Goal: Transaction & Acquisition: Purchase product/service

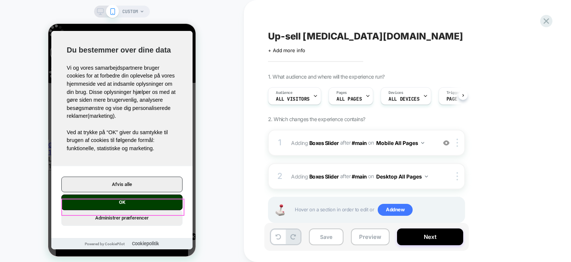
click at [143, 204] on button "OK" at bounding box center [121, 202] width 121 height 16
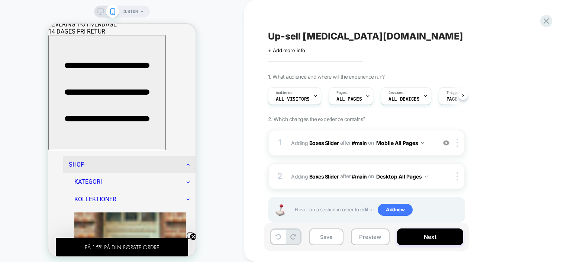
scroll to position [137, 0]
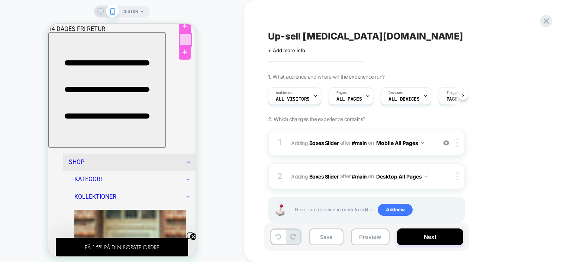
click at [183, 41] on div at bounding box center [186, 40] width 12 height 12
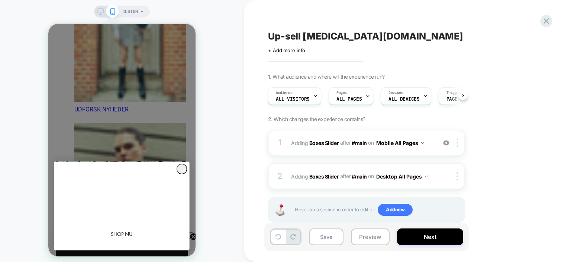
scroll to position [414, 0]
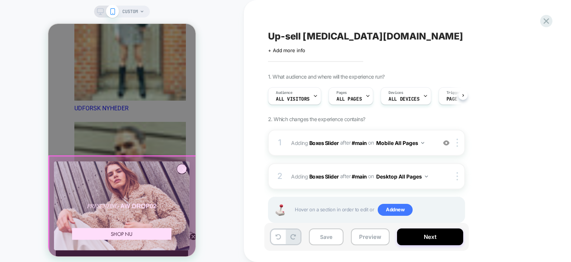
click at [181, 168] on div at bounding box center [123, 206] width 148 height 101
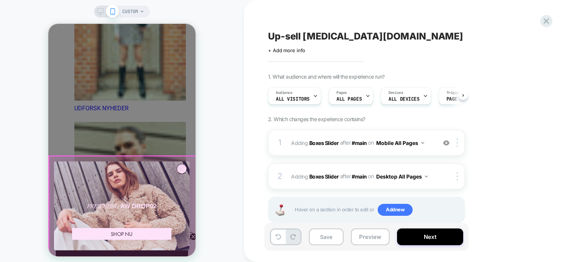
click at [183, 169] on div at bounding box center [123, 206] width 148 height 101
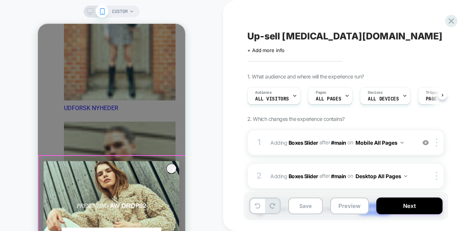
click at [172, 168] on div at bounding box center [113, 206] width 148 height 101
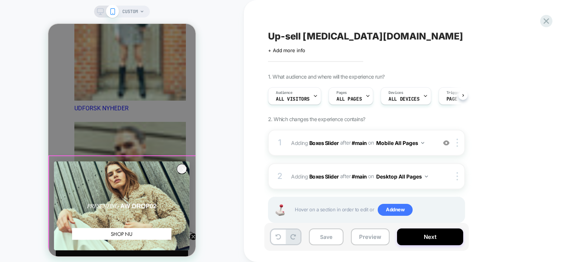
click at [182, 167] on div at bounding box center [123, 206] width 148 height 101
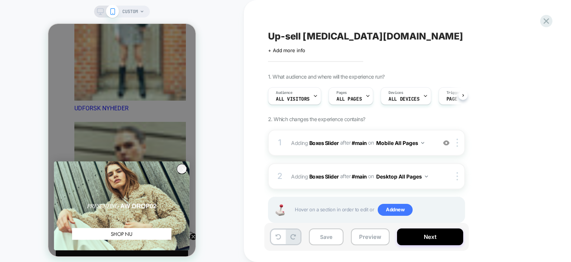
click at [184, 166] on circle "Close dialog" at bounding box center [184, 169] width 10 height 10
